Goal: Task Accomplishment & Management: Use online tool/utility

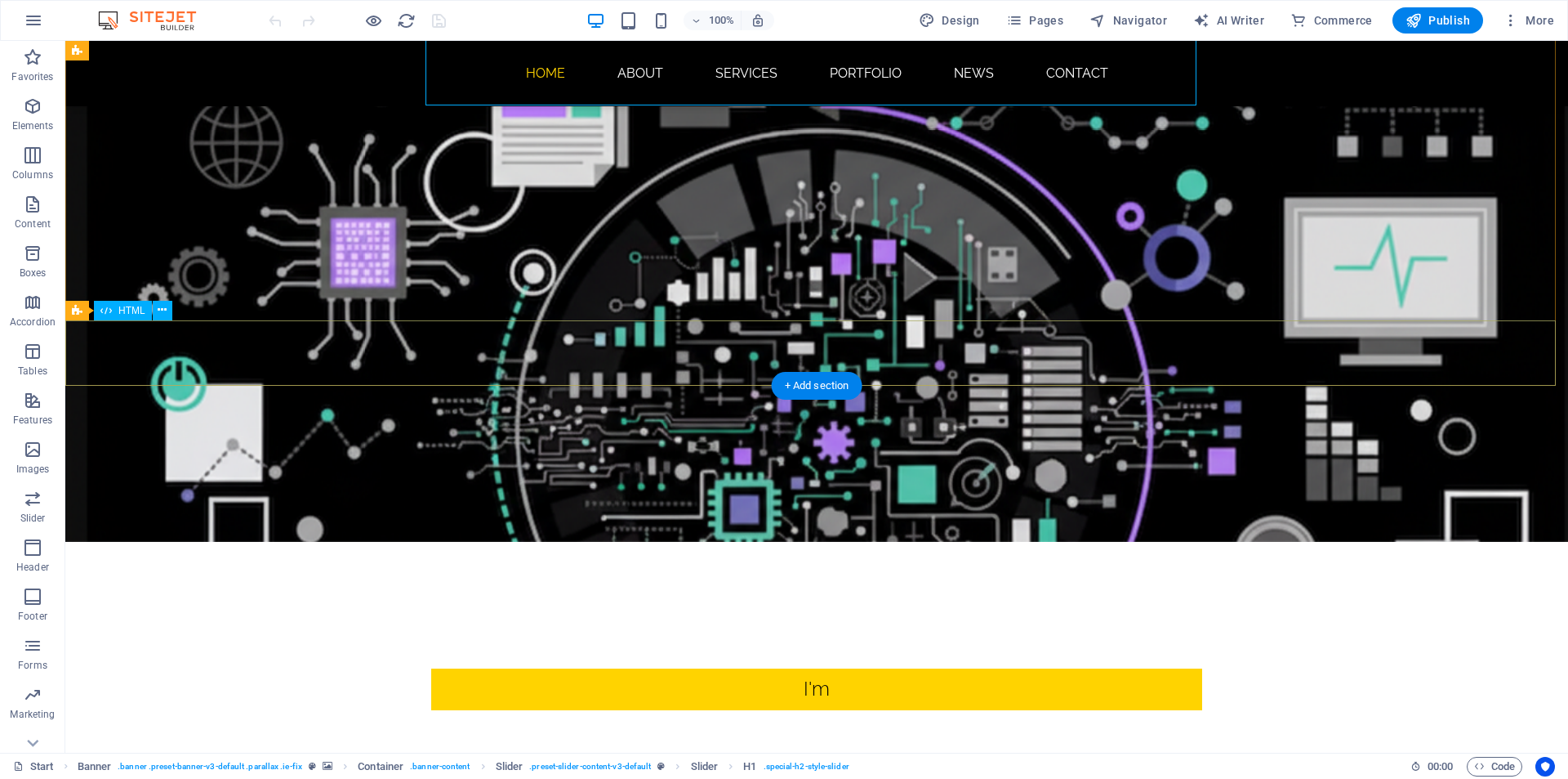
scroll to position [81, 0]
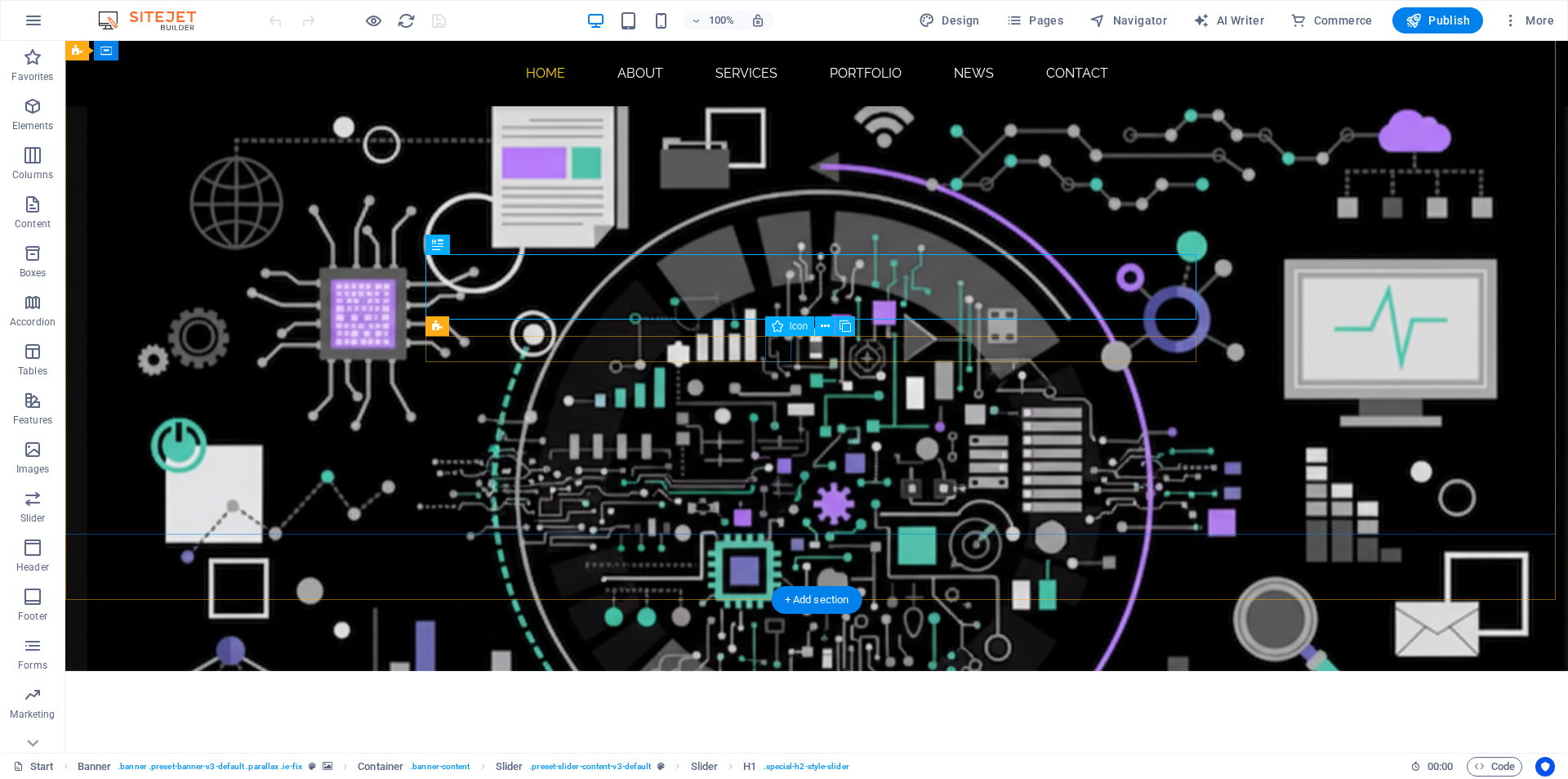
select select "xMidYMid"
select select "px"
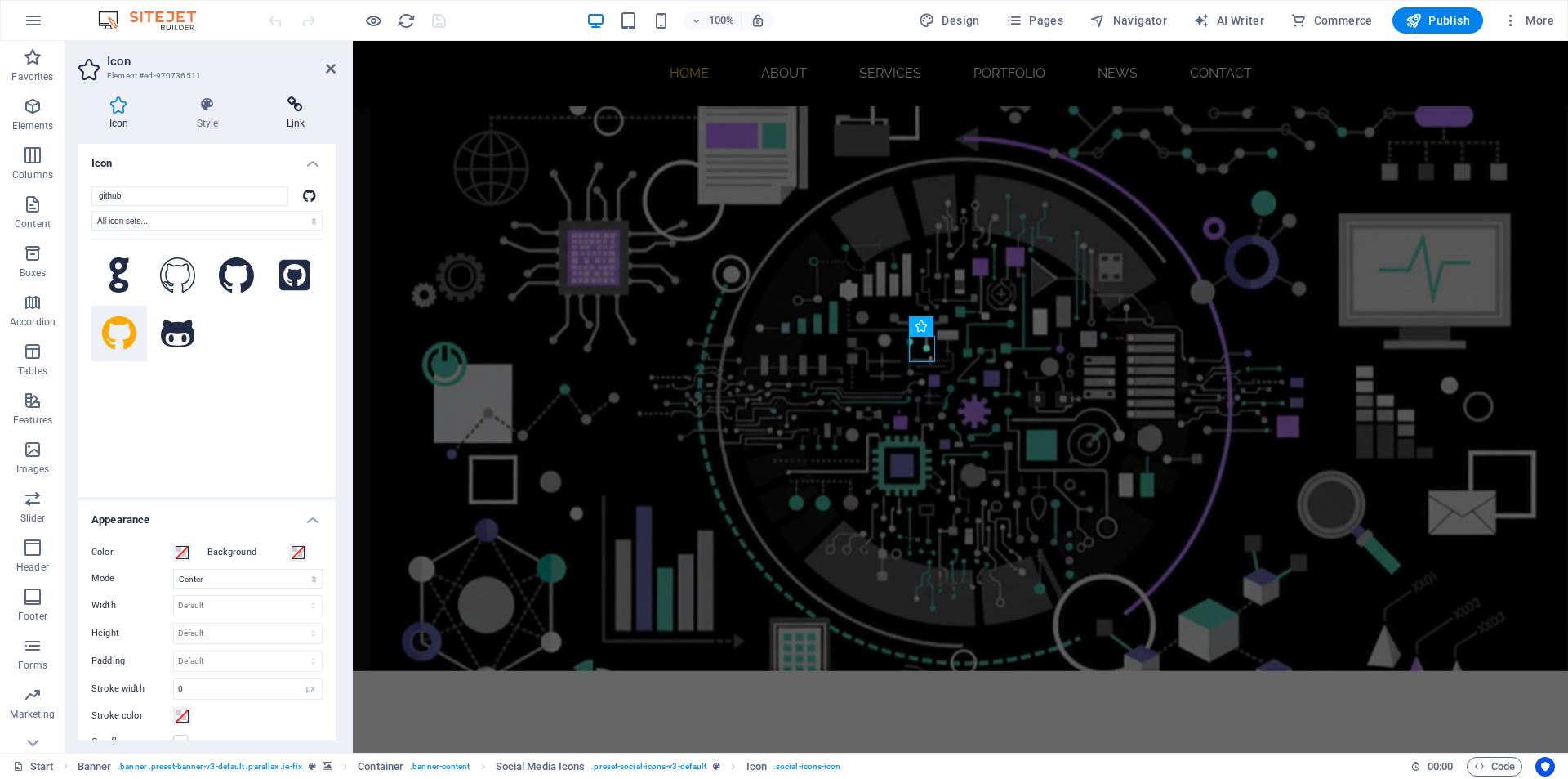
click at [301, 99] on icon at bounding box center [296, 105] width 80 height 16
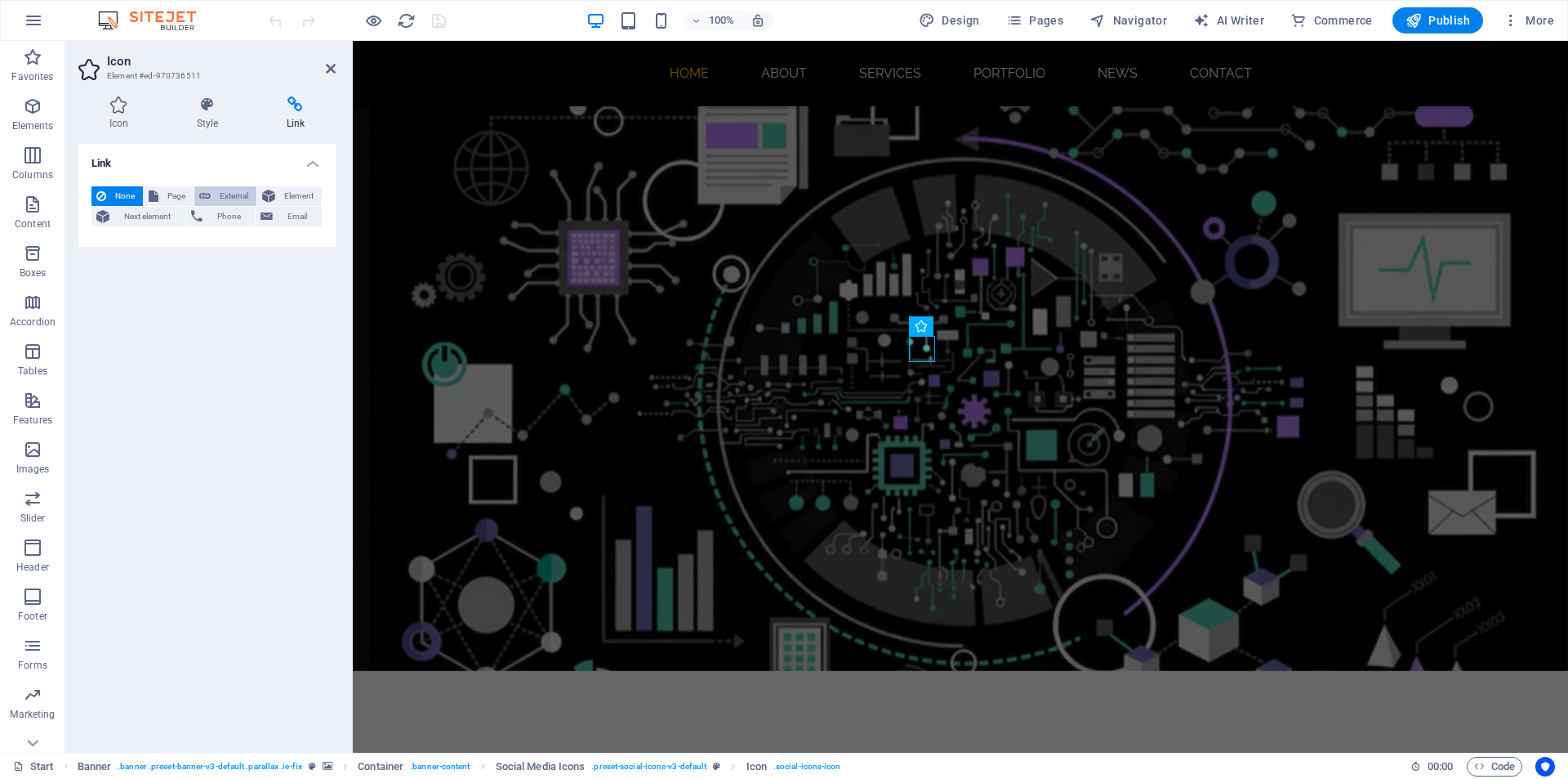
click at [233, 194] on span "External" at bounding box center [233, 196] width 36 height 20
select select "blank"
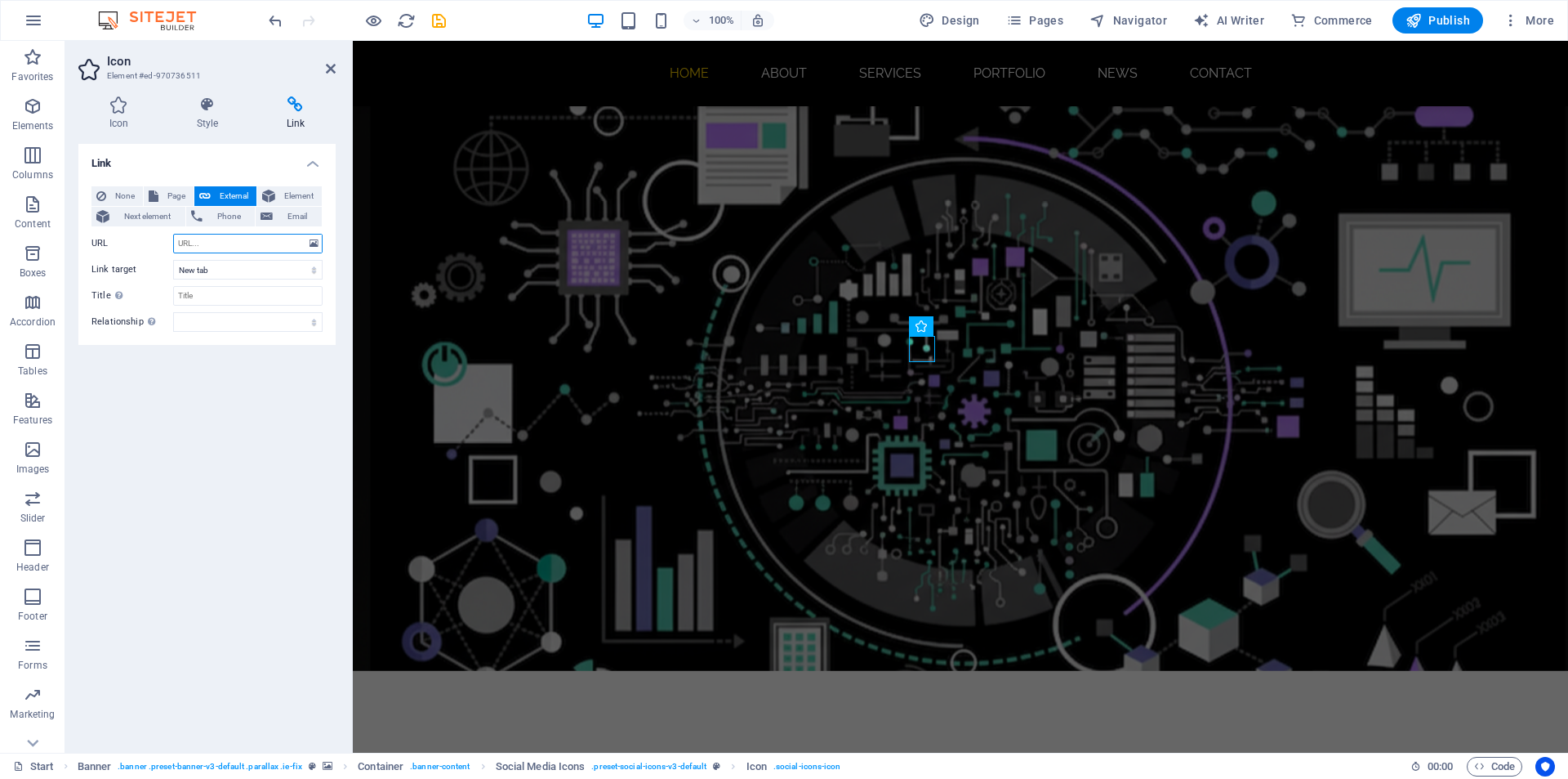
click at [221, 243] on input "URL" at bounding box center [248, 243] width 149 height 20
paste input "[URL][DOMAIN_NAME]"
type input "[URL][DOMAIN_NAME]"
click at [234, 294] on input "Title Additional link description, should not be the same as the link text. The…" at bounding box center [248, 296] width 149 height 20
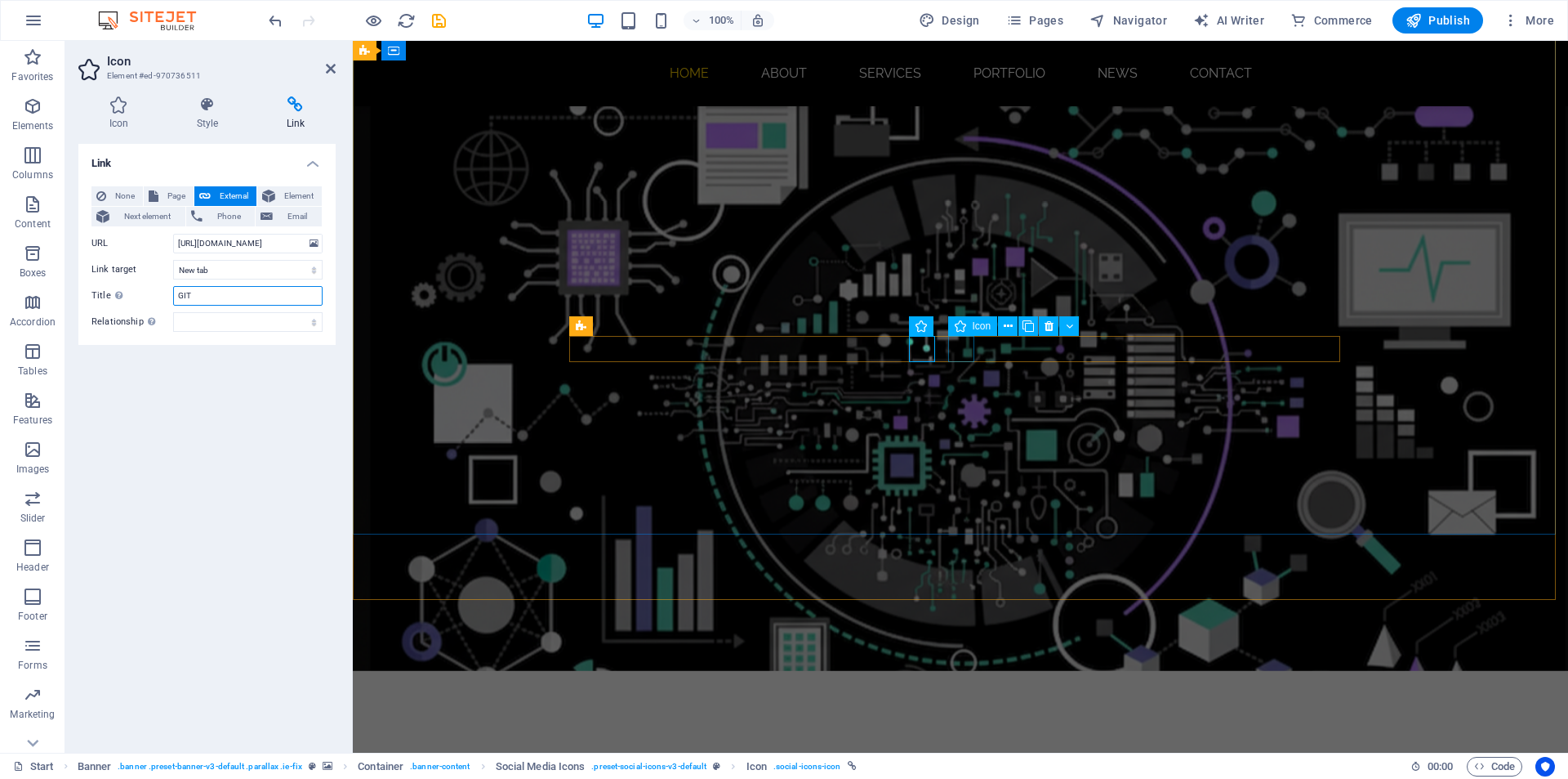
type input "GIT"
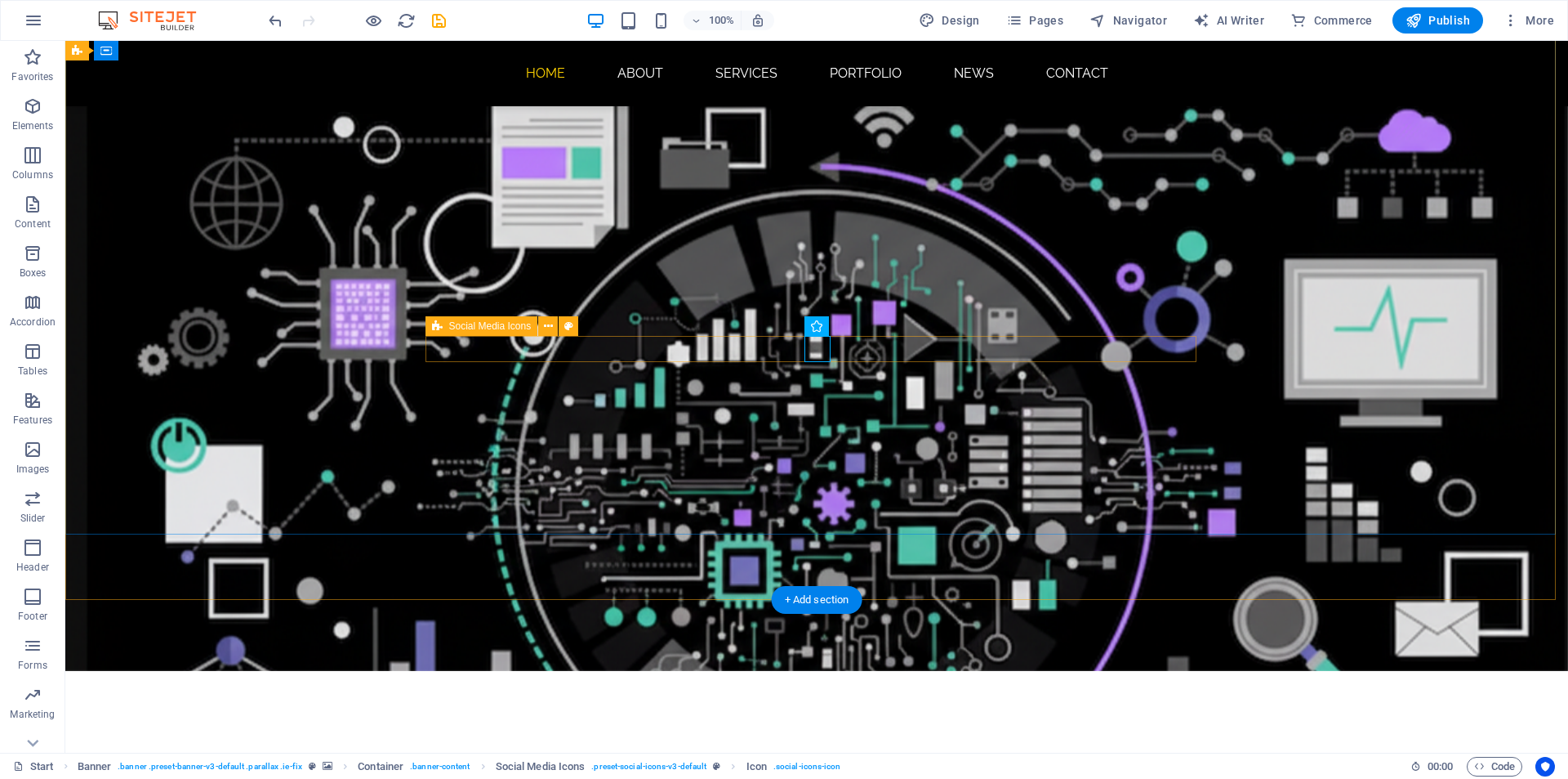
select select "xMidYMid"
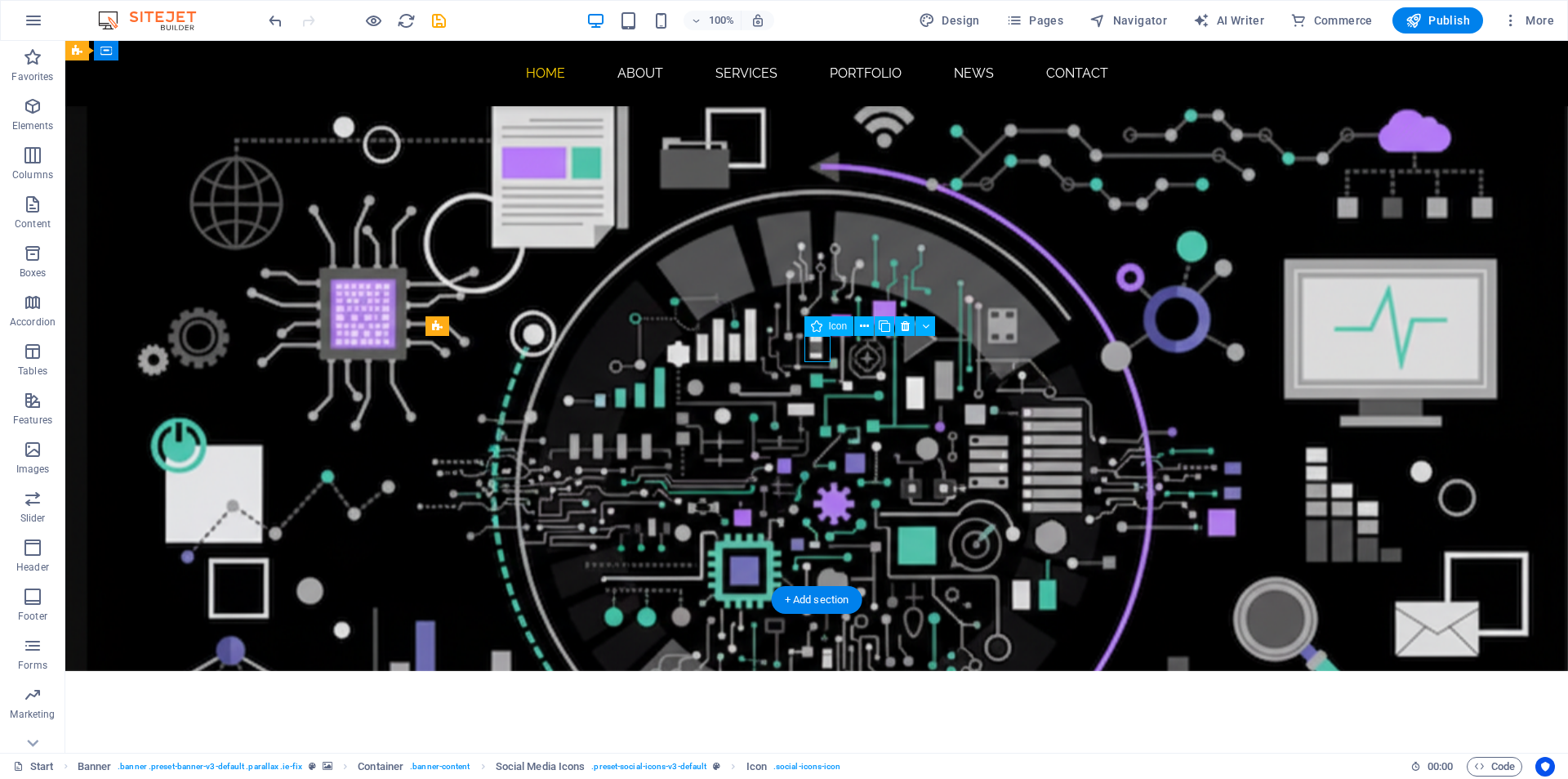
select select "px"
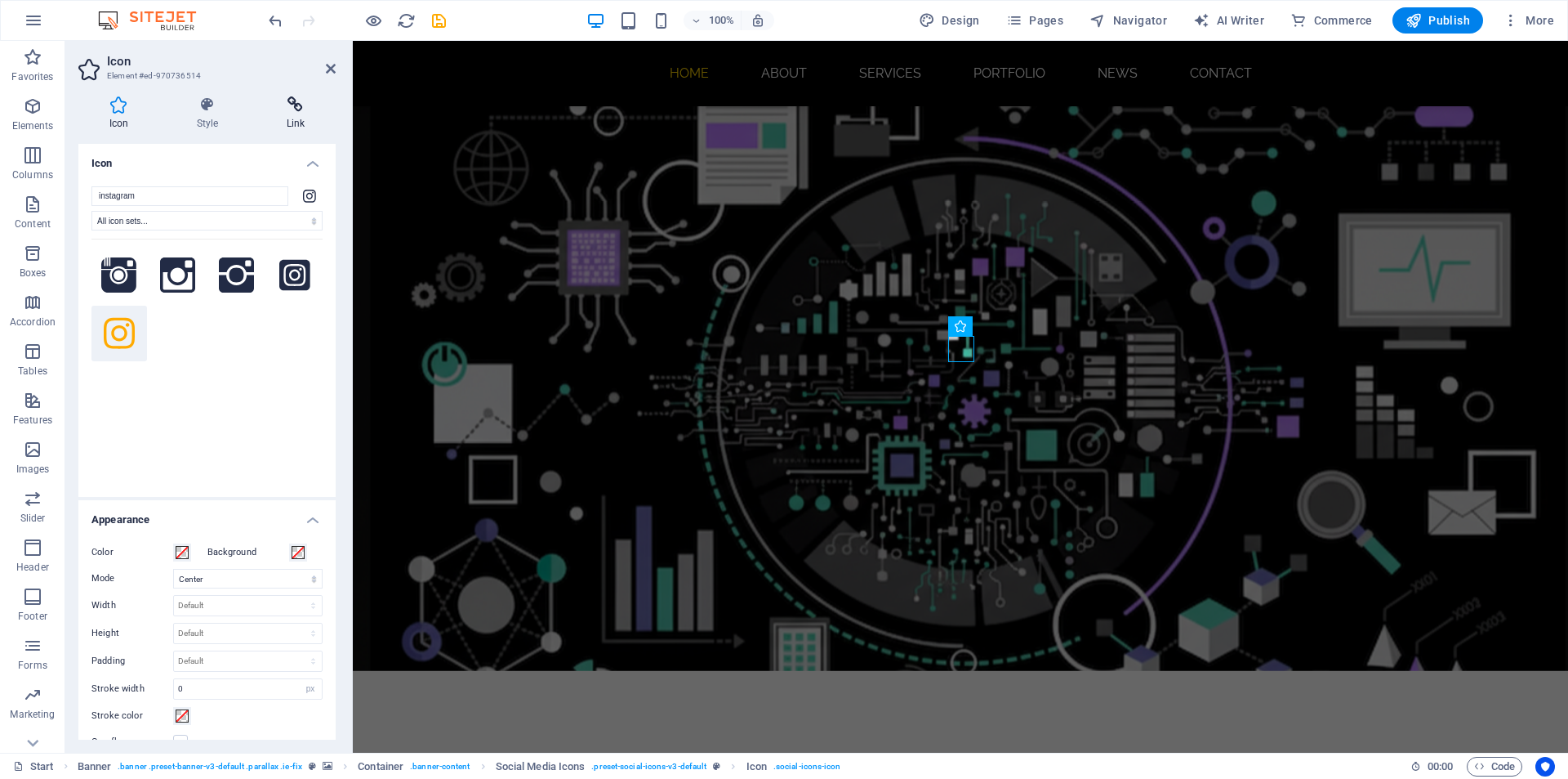
click at [289, 120] on h4 "Link" at bounding box center [296, 114] width 80 height 34
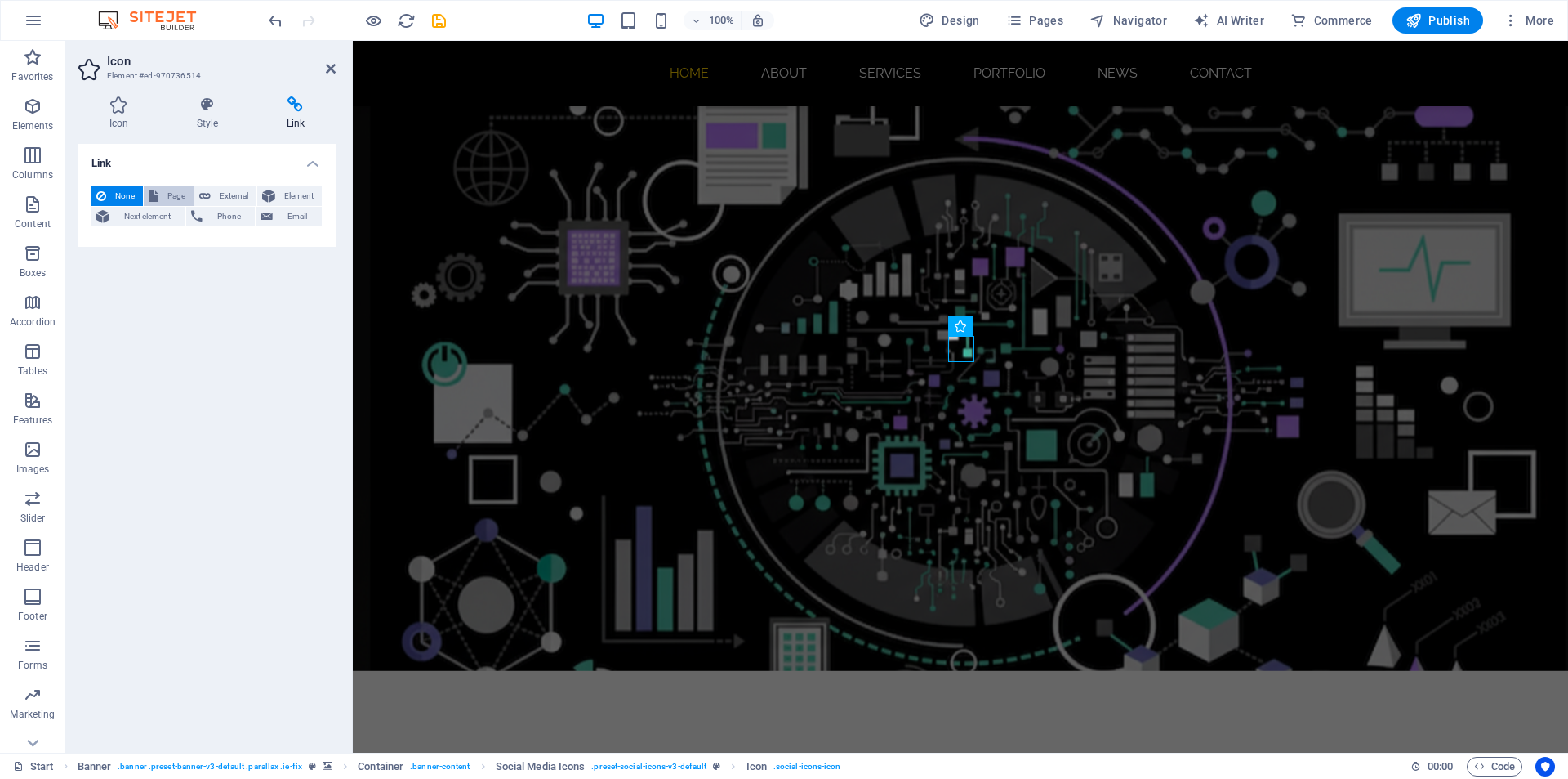
click at [175, 197] on span "Page" at bounding box center [176, 196] width 25 height 20
select select
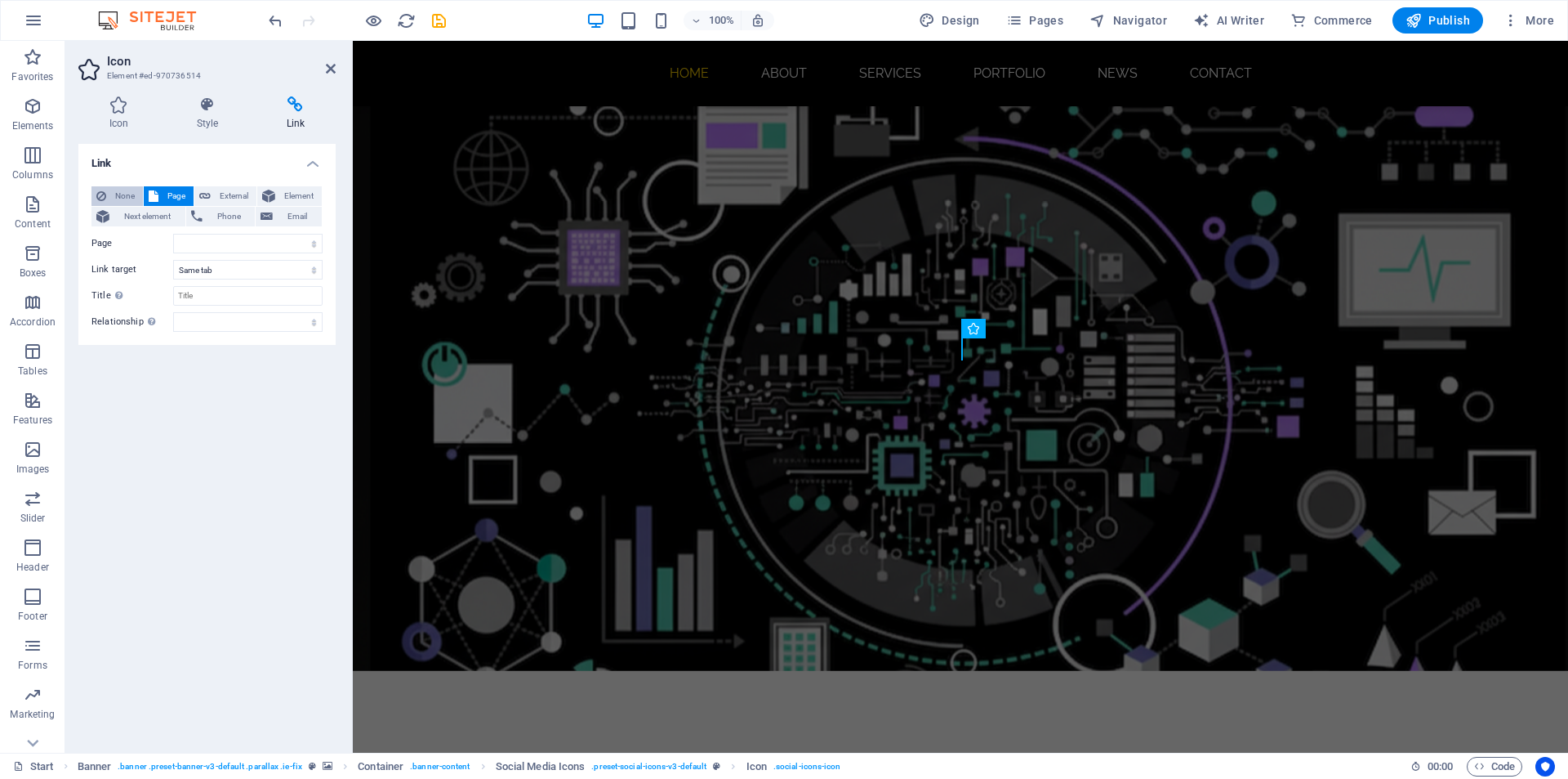
click at [114, 194] on span "None" at bounding box center [124, 196] width 27 height 20
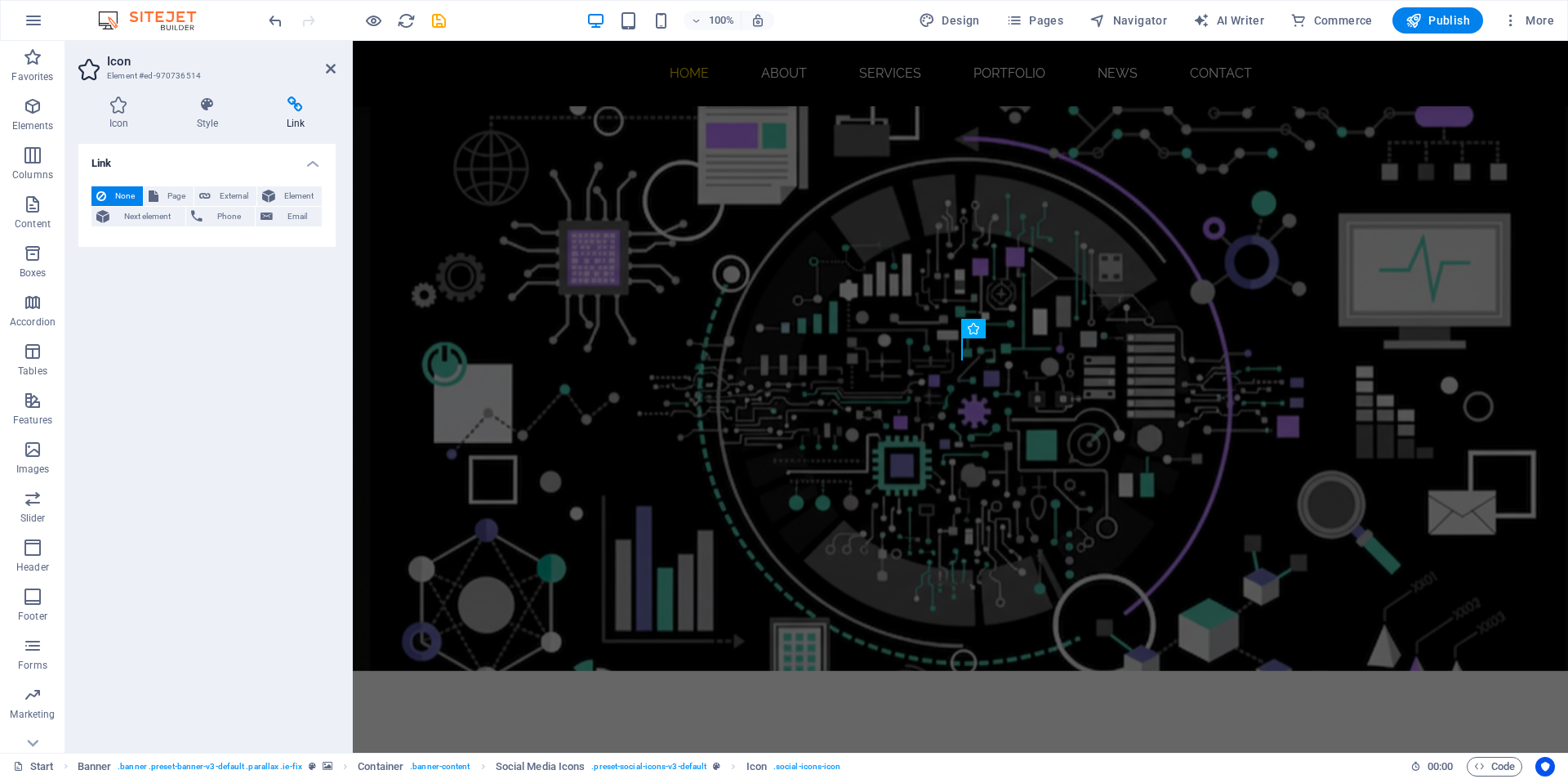
click at [336, 69] on aside "Icon Element #ed-970736514 Icon Style Link Icon instagram All icon sets... IcoF…" at bounding box center [209, 397] width 288 height 712
click at [330, 67] on icon at bounding box center [331, 68] width 10 height 13
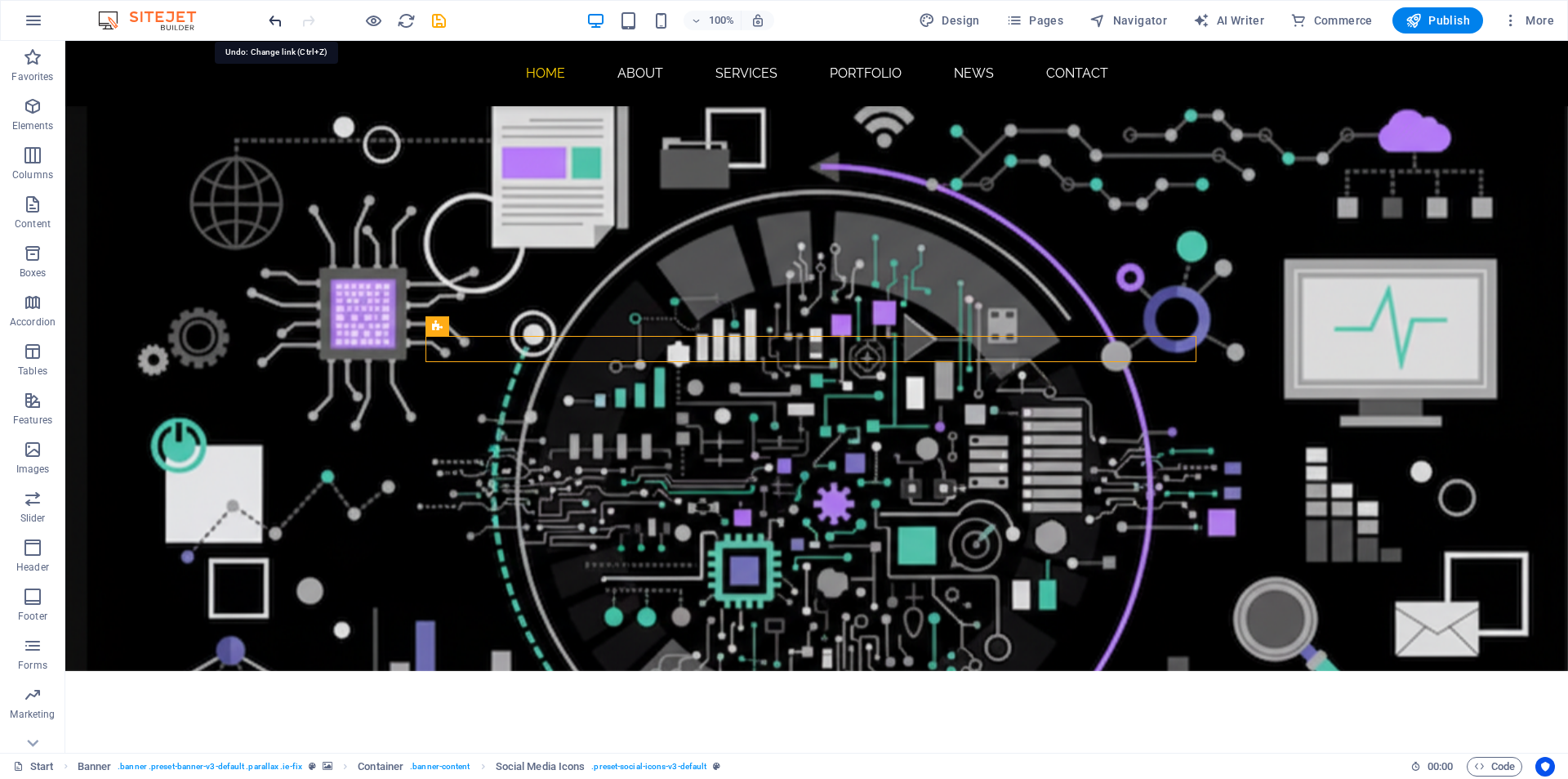
click at [280, 25] on icon "undo" at bounding box center [275, 21] width 19 height 19
click at [279, 24] on icon "undo" at bounding box center [275, 21] width 19 height 19
click at [276, 26] on icon "undo" at bounding box center [275, 21] width 19 height 19
click at [274, 23] on icon "undo" at bounding box center [275, 21] width 19 height 19
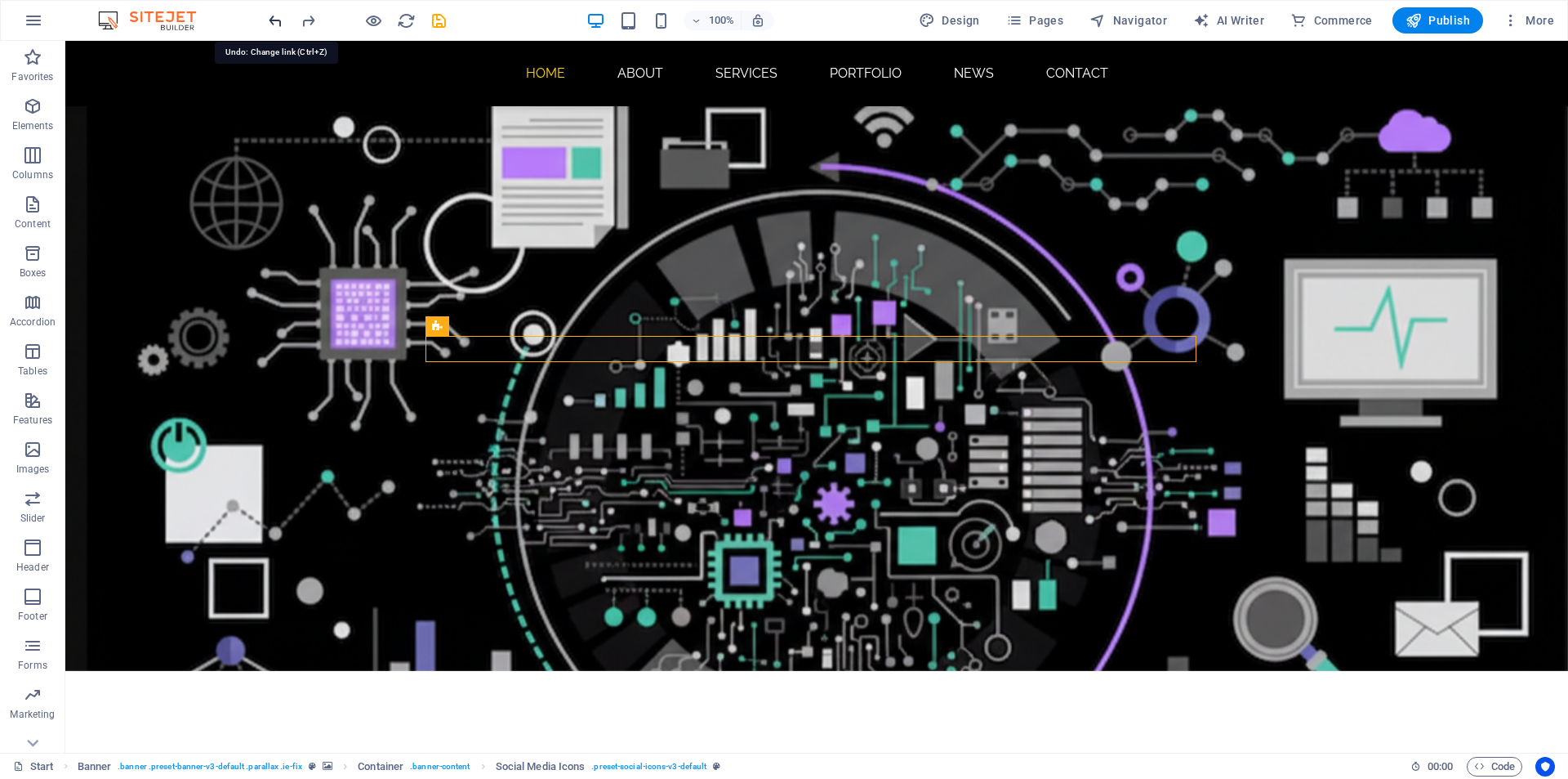
click at [274, 23] on icon "undo" at bounding box center [275, 21] width 19 height 19
click at [274, 22] on div at bounding box center [357, 20] width 183 height 26
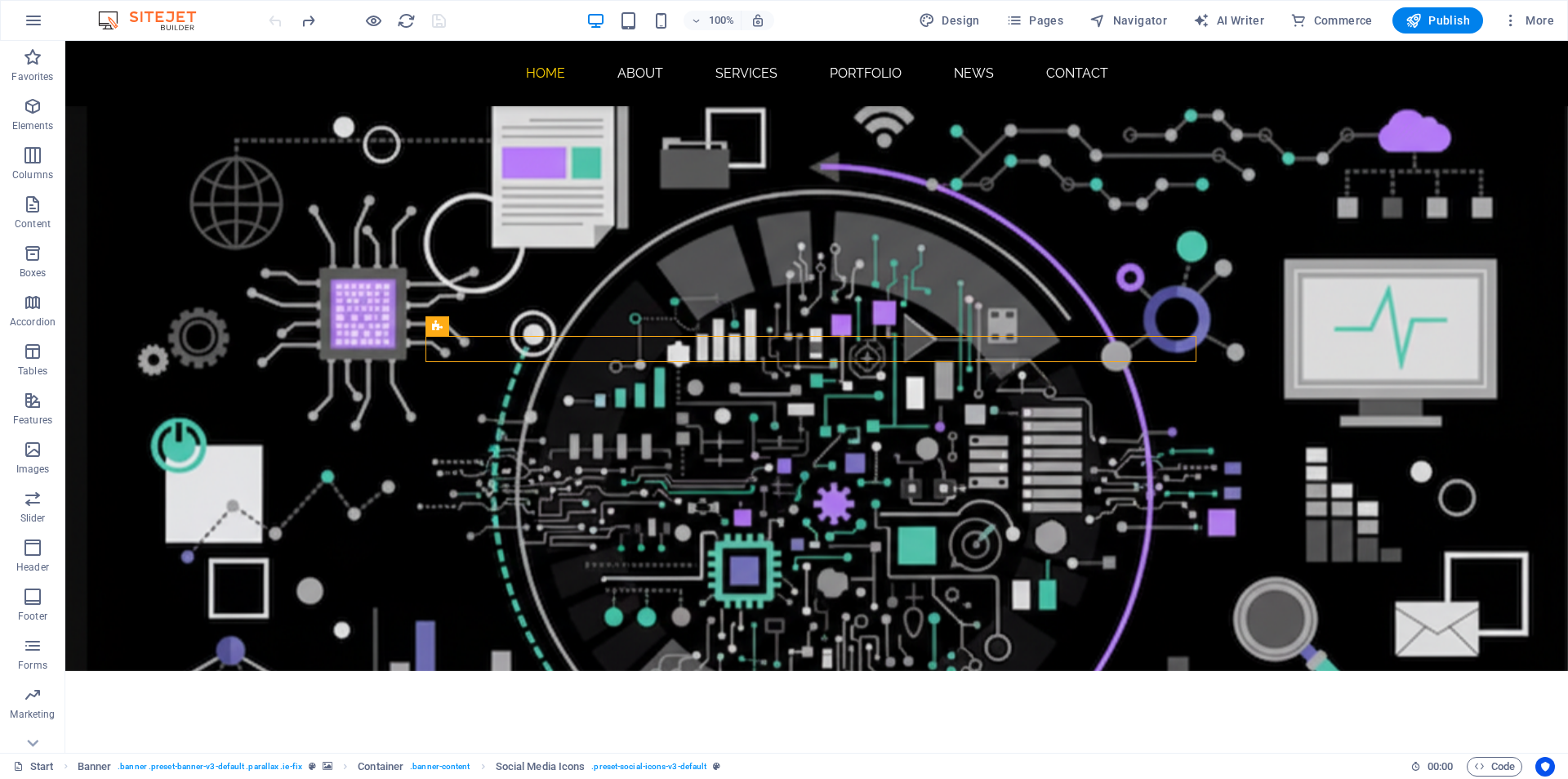
click at [274, 22] on div at bounding box center [357, 20] width 183 height 26
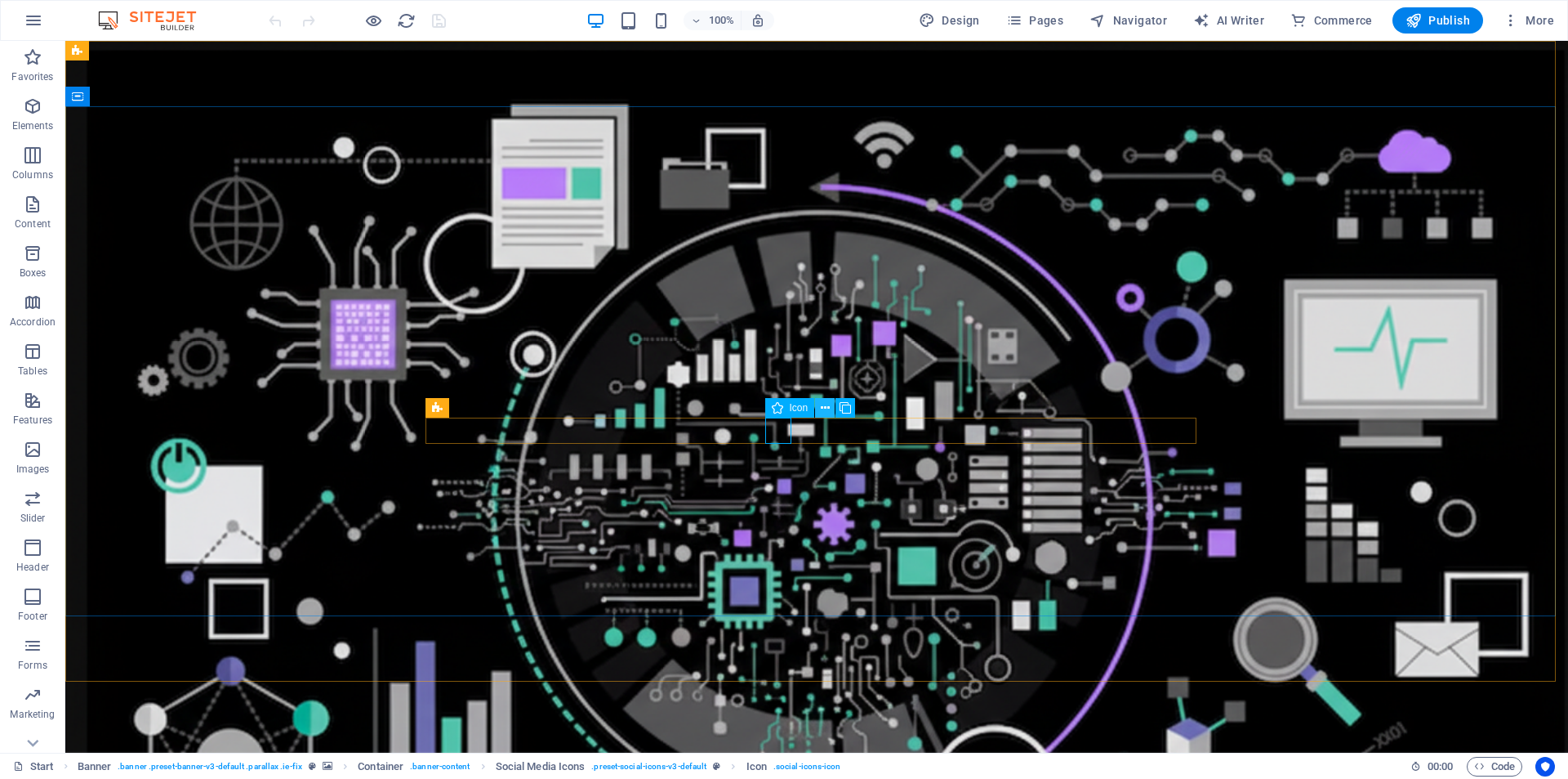
click at [830, 404] on button at bounding box center [825, 408] width 20 height 20
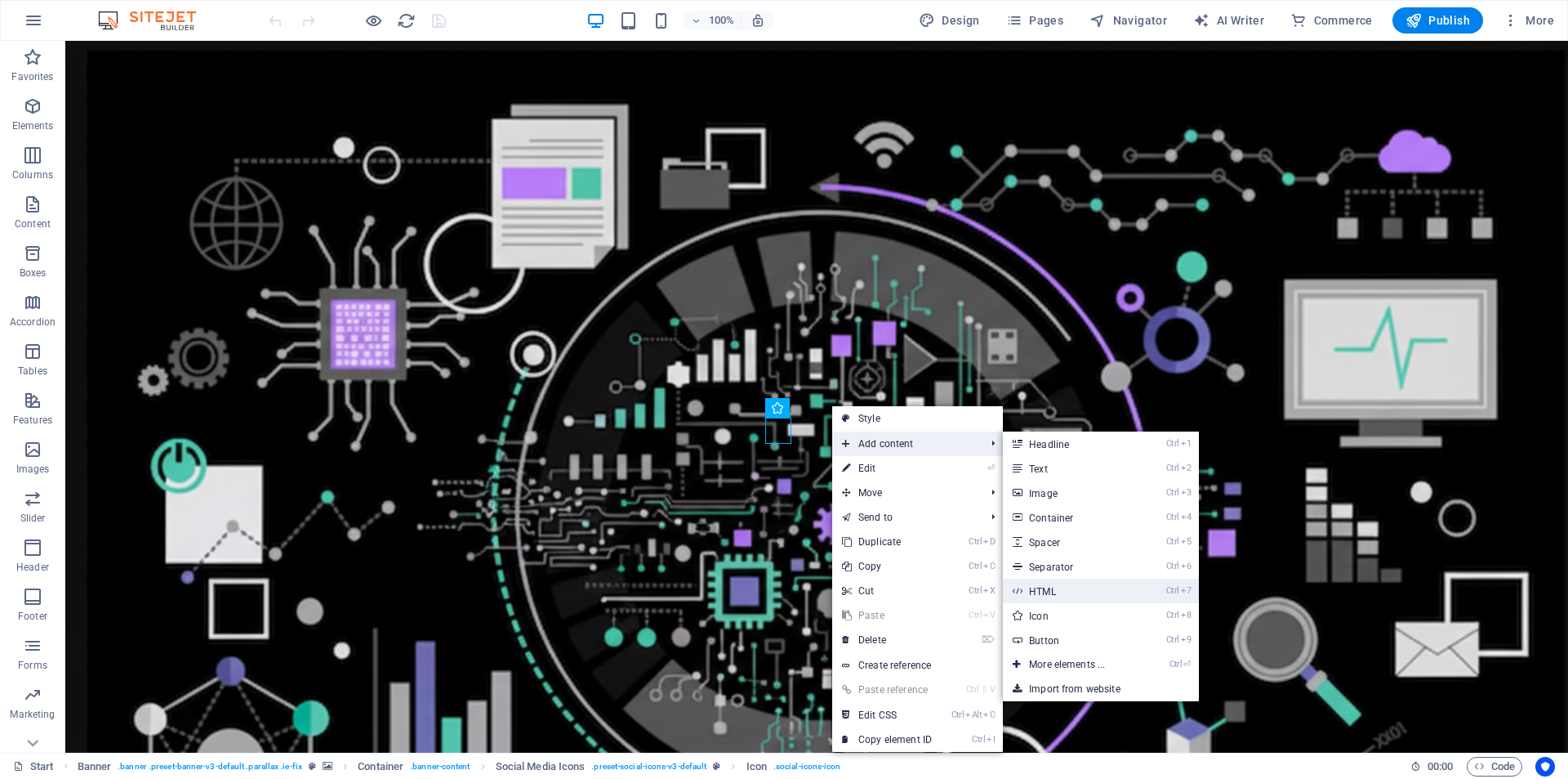
click at [1073, 582] on link "Ctrl 7 HTML" at bounding box center [1070, 590] width 135 height 24
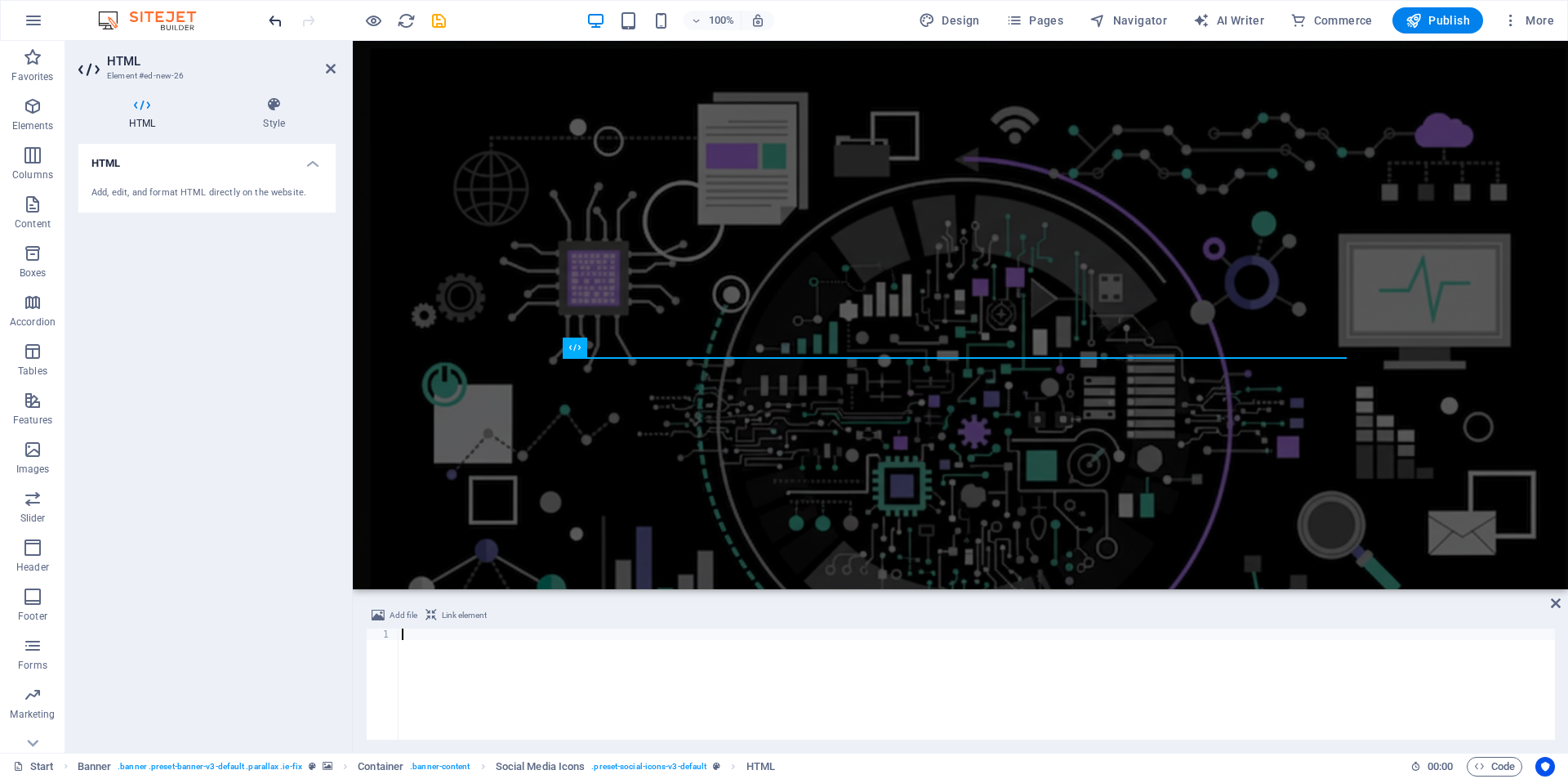
click at [279, 14] on icon "undo" at bounding box center [275, 21] width 19 height 19
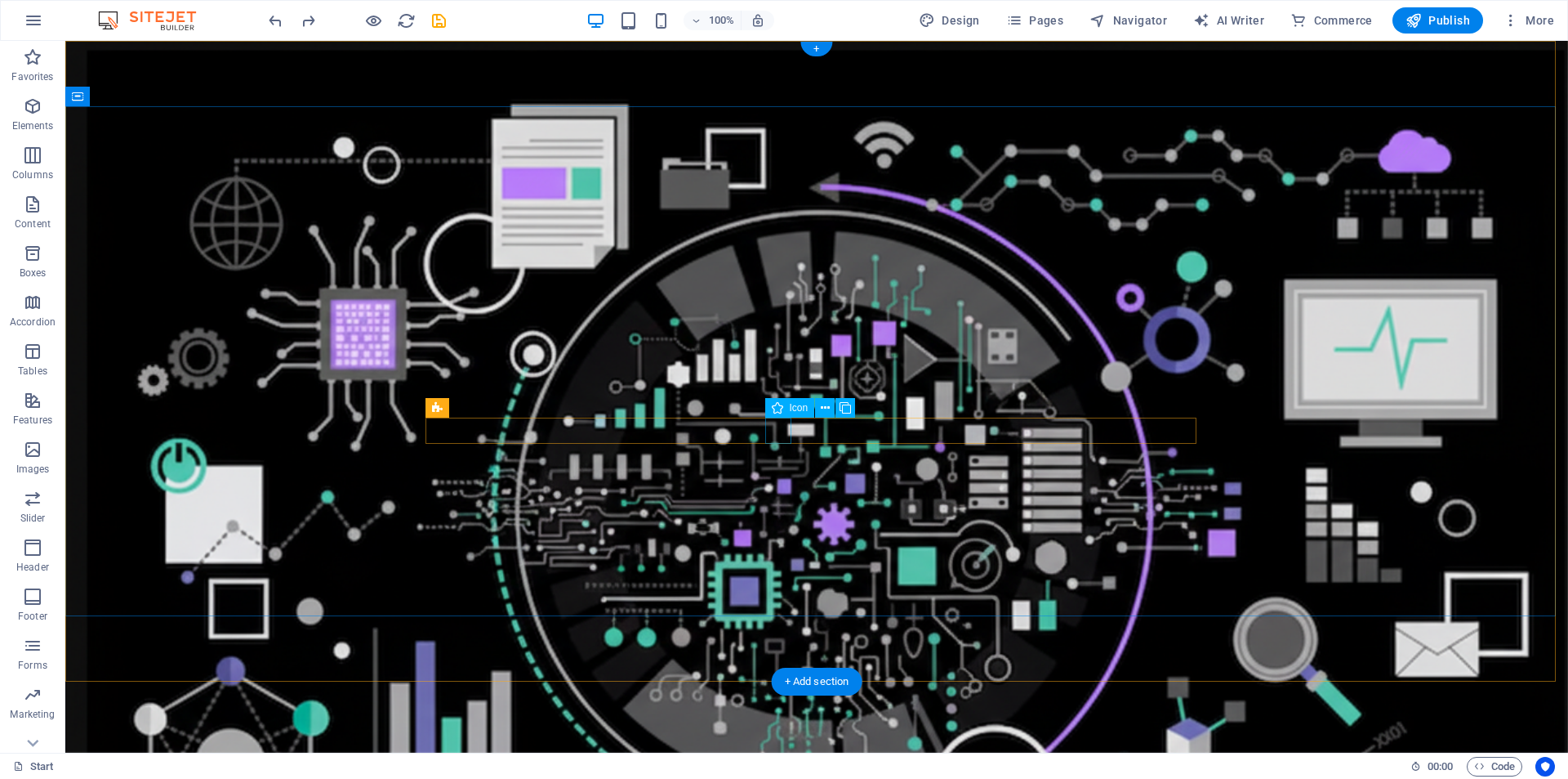
select select "xMidYMid"
select select "px"
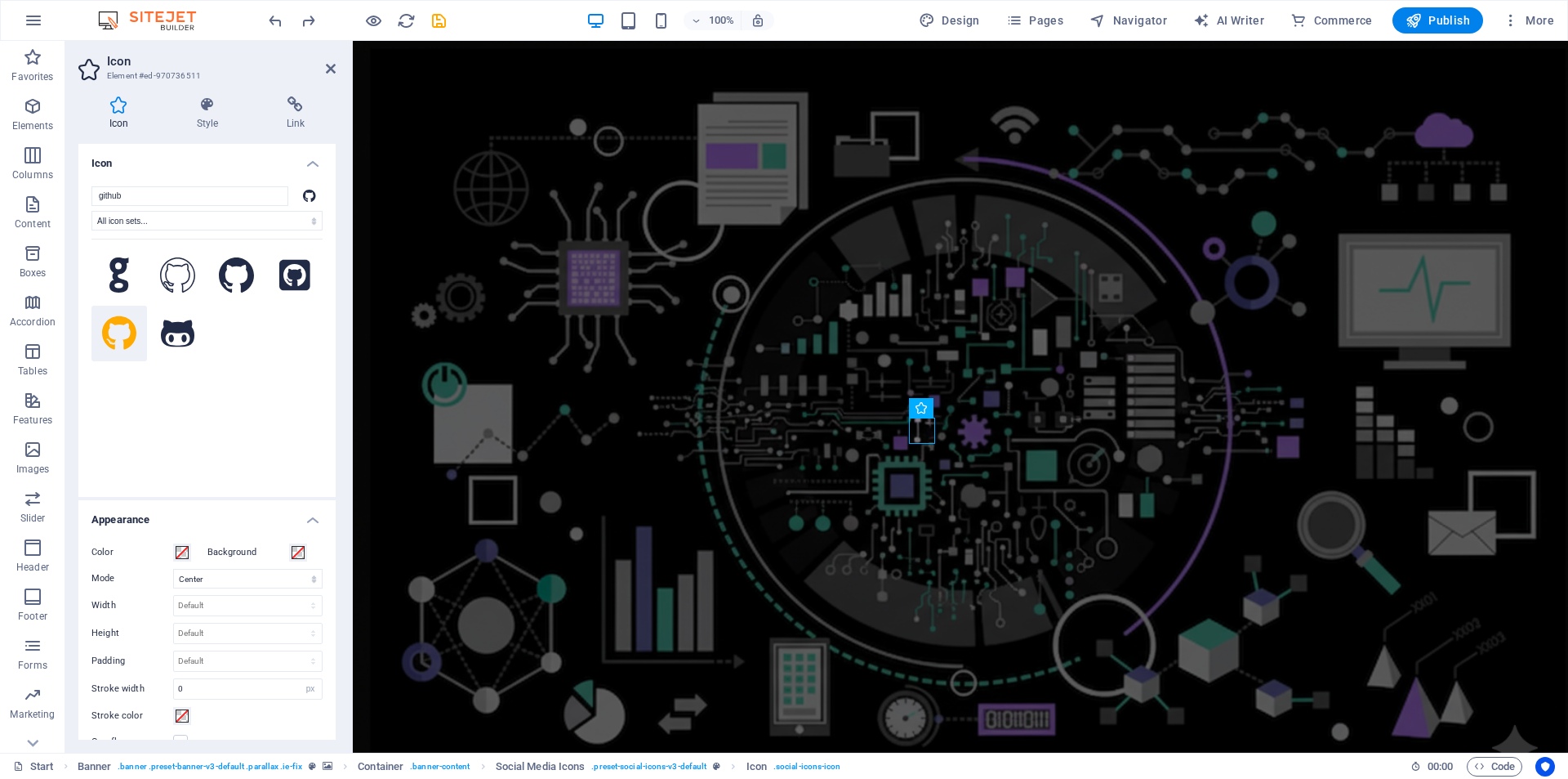
click at [268, 65] on h2 "Icon" at bounding box center [222, 61] width 229 height 14
click at [295, 106] on icon at bounding box center [296, 105] width 80 height 16
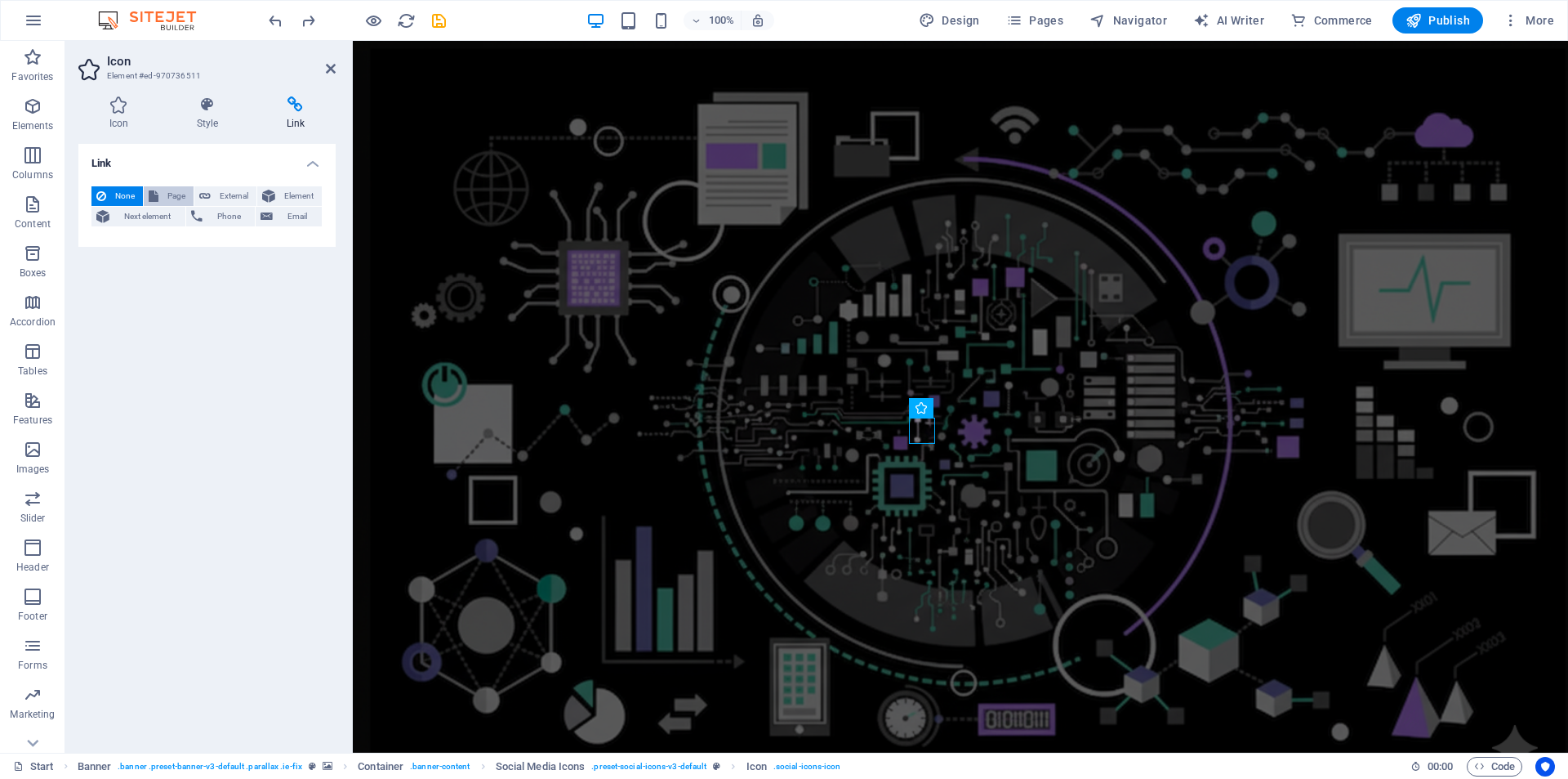
click at [154, 198] on icon at bounding box center [153, 196] width 10 height 20
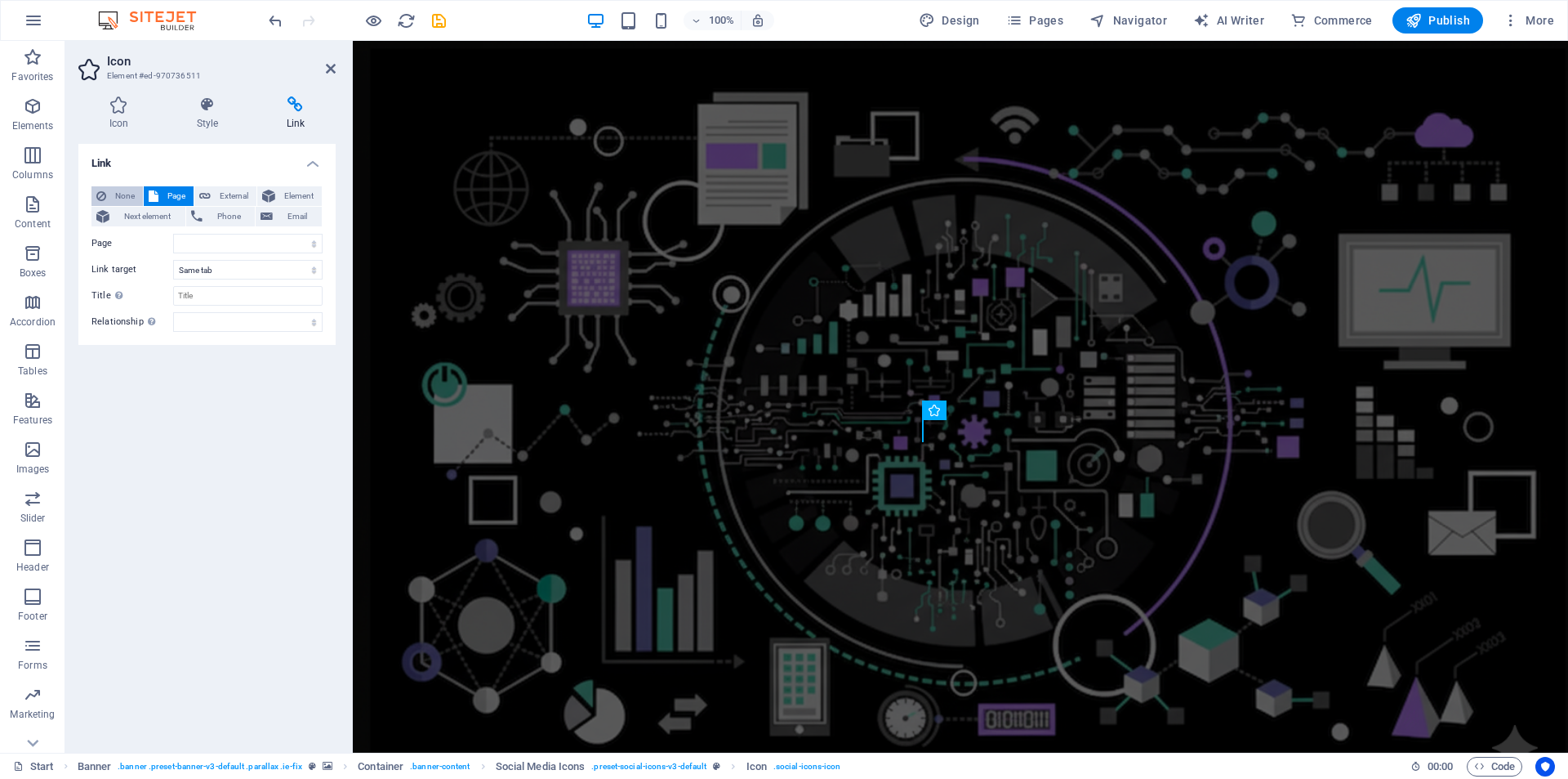
click at [116, 190] on span "None" at bounding box center [124, 196] width 27 height 20
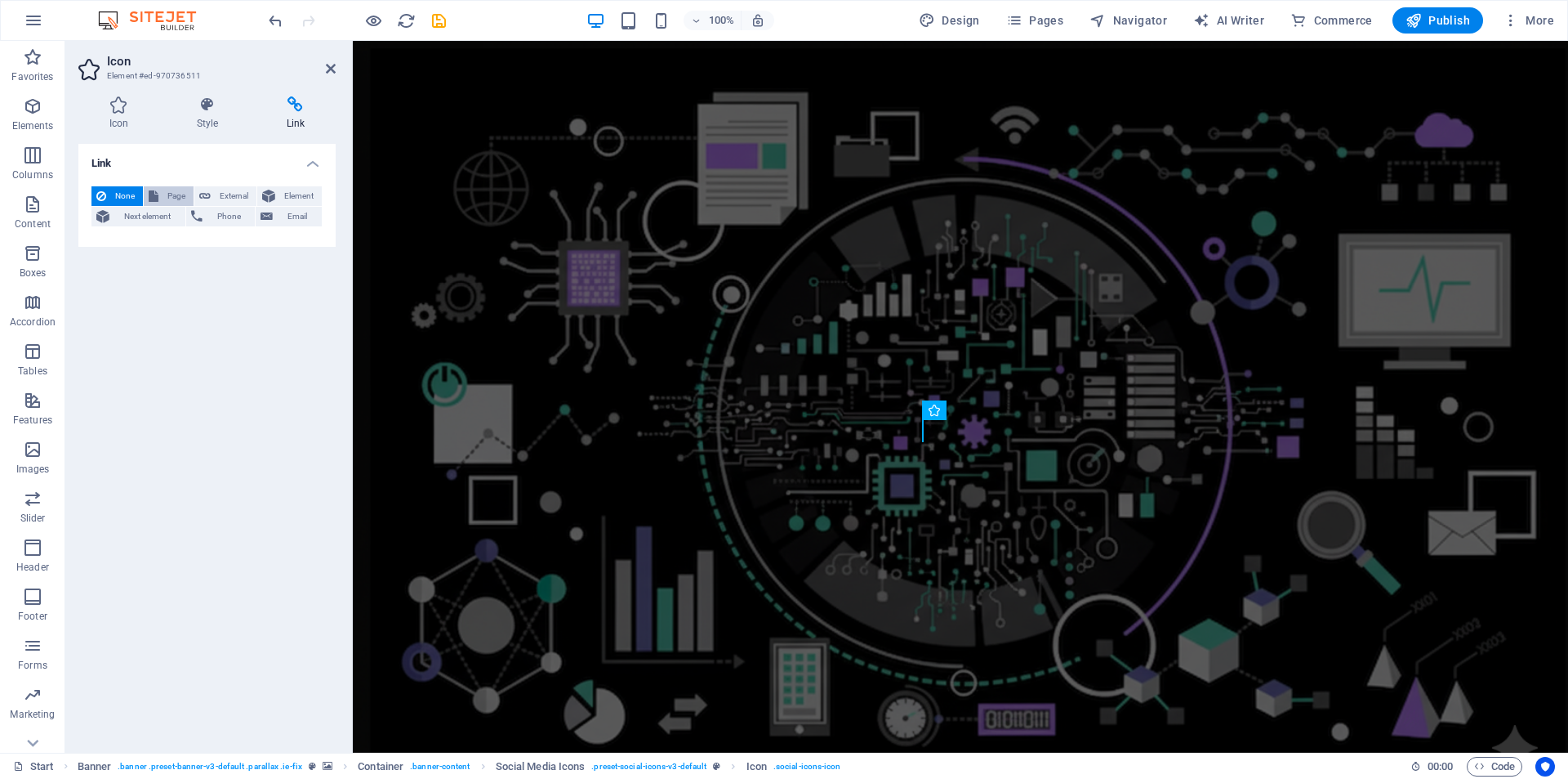
click at [177, 191] on span "Page" at bounding box center [176, 196] width 25 height 20
select select
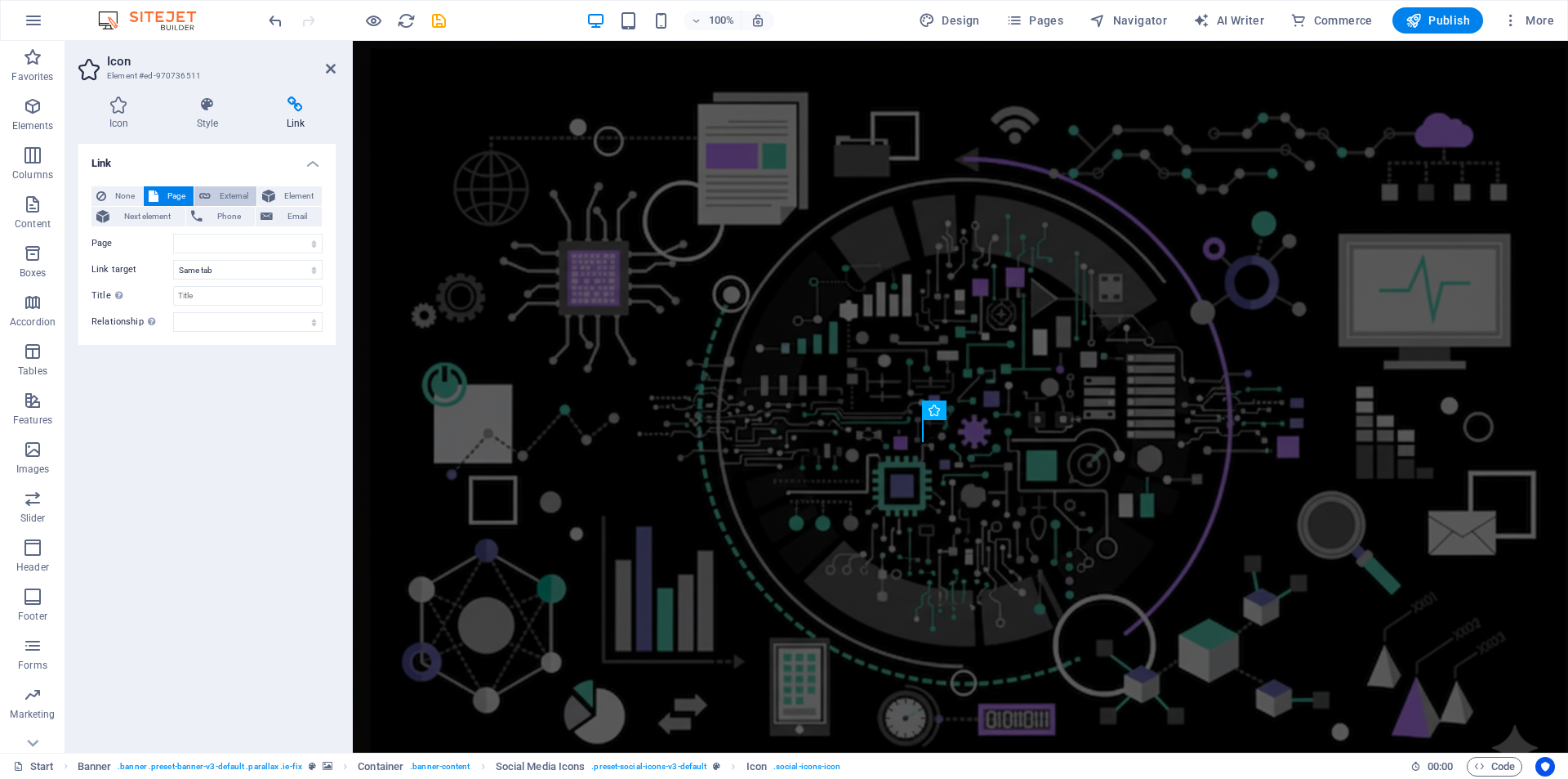
click at [214, 191] on button "External" at bounding box center [224, 196] width 62 height 20
select select "blank"
click at [159, 205] on button "Page" at bounding box center [169, 196] width 50 height 20
select select
click at [238, 187] on span "External" at bounding box center [233, 196] width 36 height 20
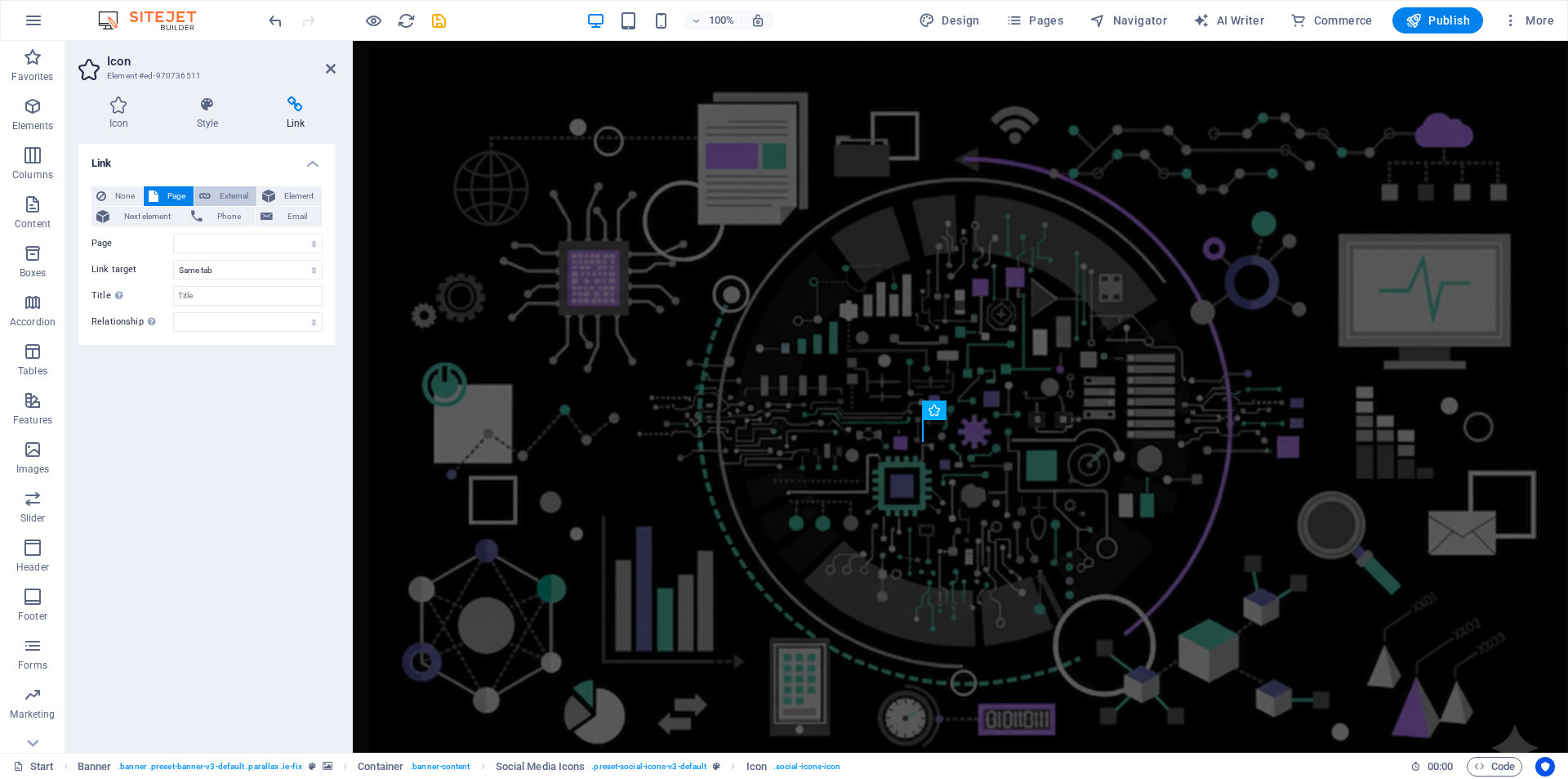
select select "blank"
click at [244, 240] on input "URL" at bounding box center [248, 243] width 149 height 20
paste input "[URL][DOMAIN_NAME]"
type input "[URL][DOMAIN_NAME]"
click at [260, 322] on select "alternate author bookmark external help license next nofollow noreferrer noopen…" at bounding box center [248, 322] width 149 height 20
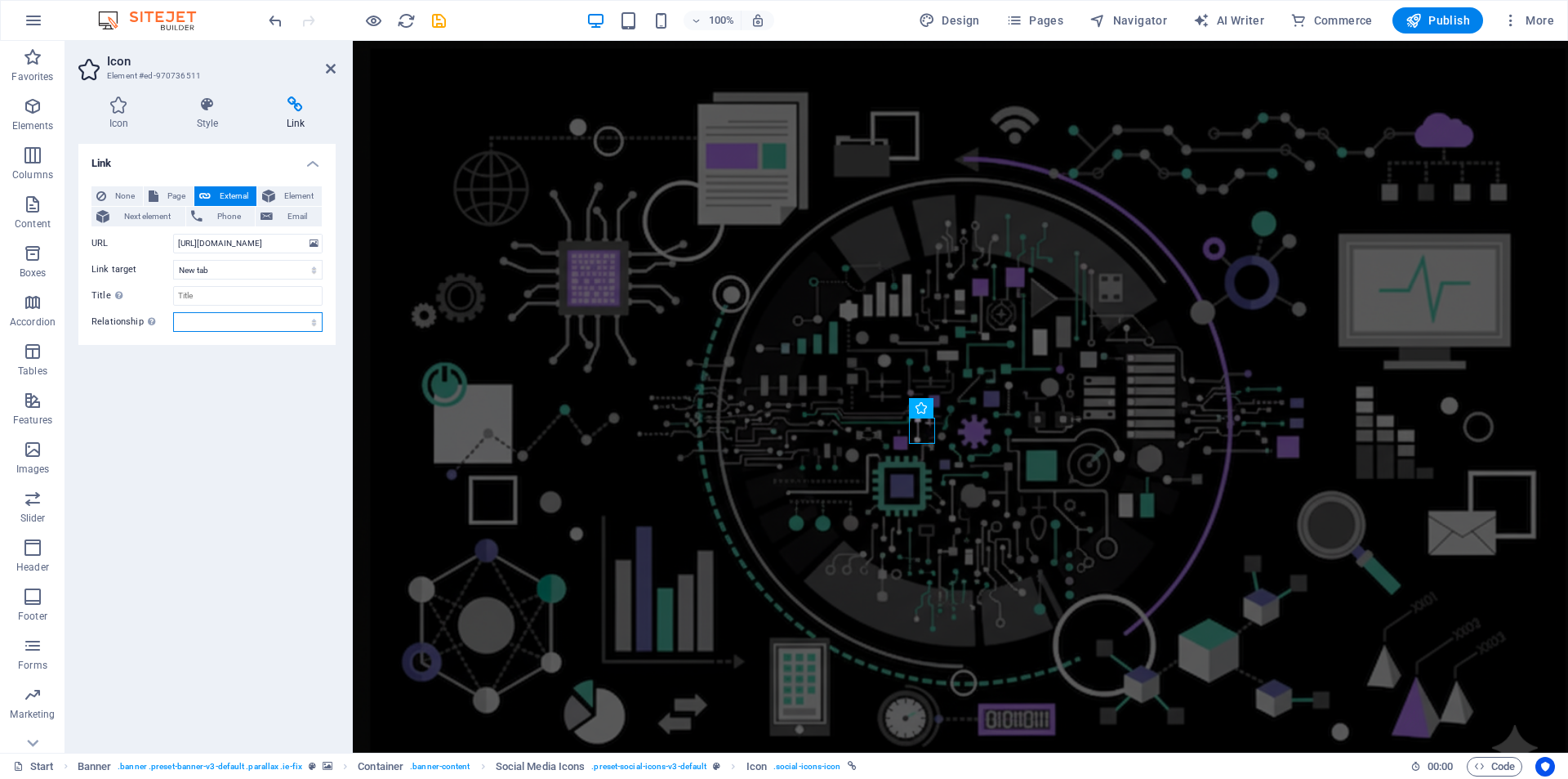
click at [260, 320] on select "alternate author bookmark external help license next nofollow noreferrer noopen…" at bounding box center [248, 322] width 149 height 20
click at [251, 291] on input "Title Additional link description, should not be the same as the link text. The…" at bounding box center [248, 296] width 149 height 20
type input "git"
click at [242, 395] on div "Link None Page External Element Next element Phone Email Page Start Subpage Leg…" at bounding box center [207, 442] width 257 height 596
click at [328, 68] on icon at bounding box center [331, 68] width 10 height 13
